Goal: Find contact information: Find contact information

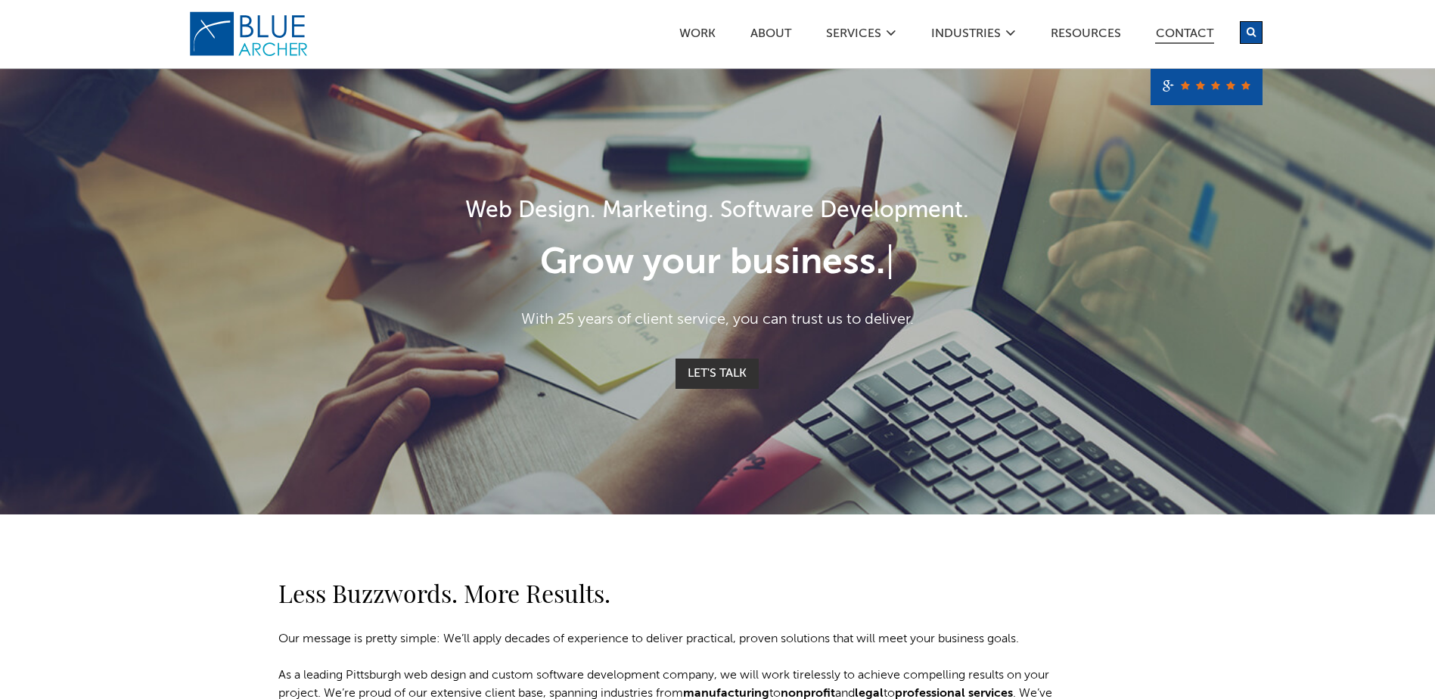
click at [1186, 28] on link "Contact" at bounding box center [1185, 36] width 59 height 16
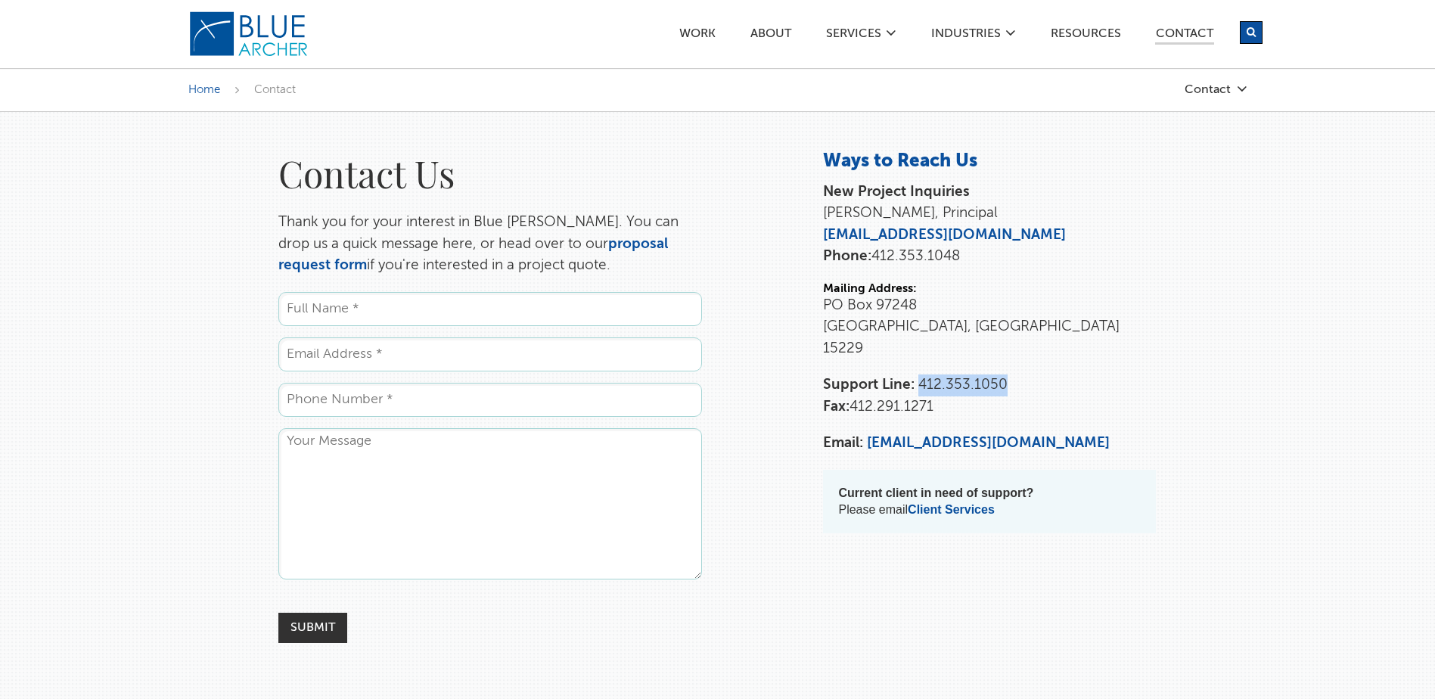
copy span "412.353.1050"
drag, startPoint x: 921, startPoint y: 361, endPoint x: 1004, endPoint y: 357, distance: 83.3
click at [1004, 378] on span "412.353.1050" at bounding box center [963, 385] width 89 height 14
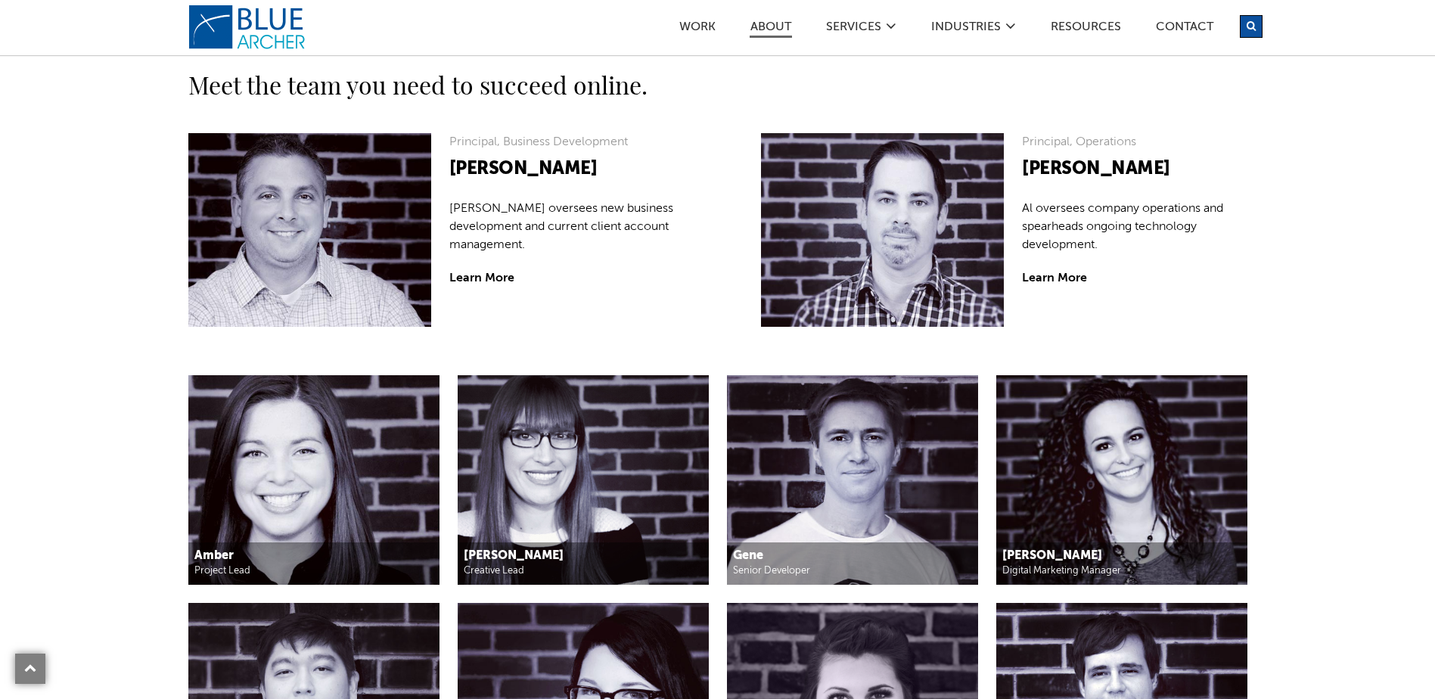
scroll to position [1362, 0]
